Goal: Navigation & Orientation: Go to known website

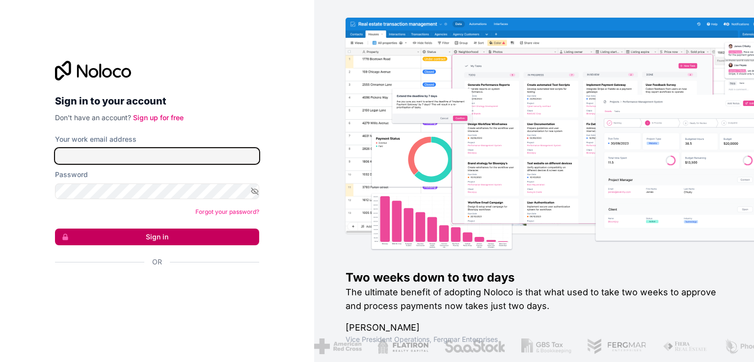
type input "info@esgraportowanie.pl"
click at [149, 238] on button "Sign in" at bounding box center [157, 237] width 204 height 17
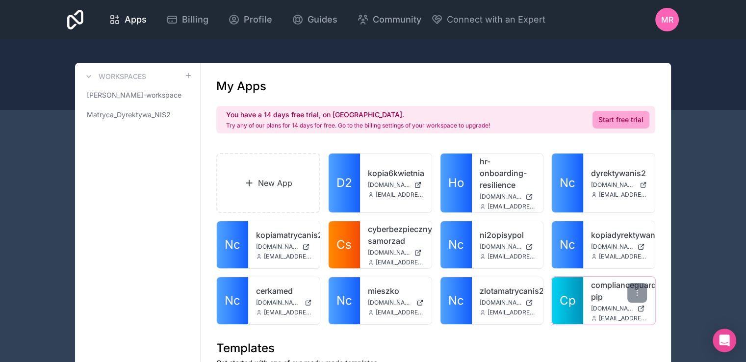
click at [601, 297] on link "complianceguard-pip" at bounding box center [619, 291] width 56 height 24
